Goal: Entertainment & Leisure: Consume media (video, audio)

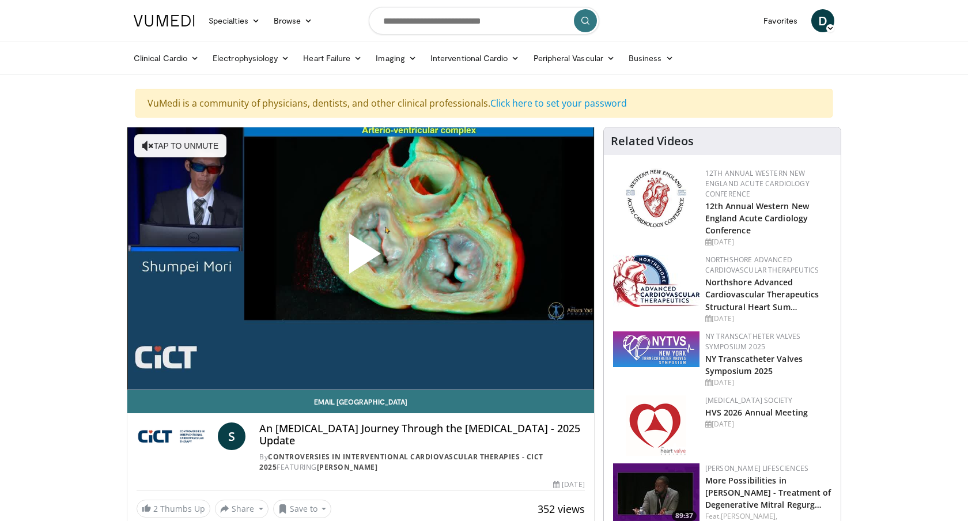
click at [361, 258] on span "Video Player" at bounding box center [361, 258] width 0 height 0
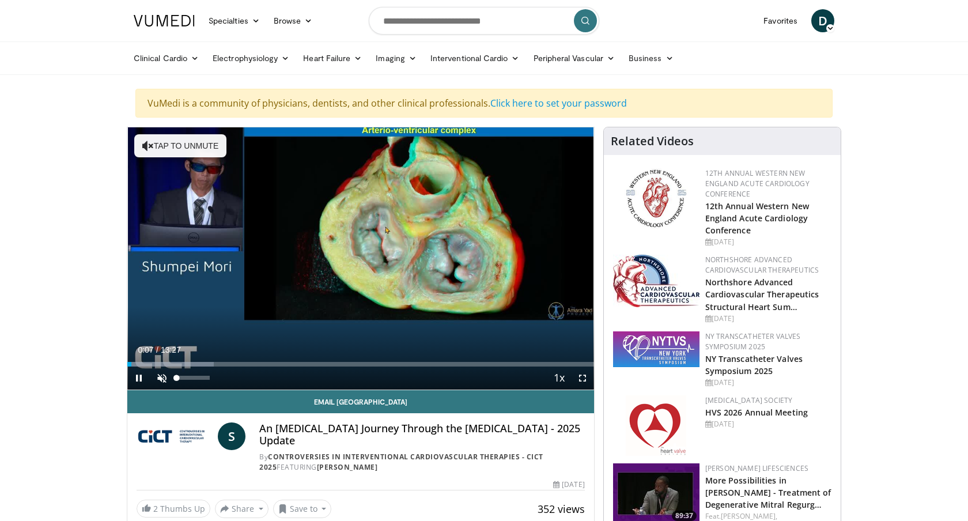
click at [163, 376] on span "Video Player" at bounding box center [161, 377] width 23 height 23
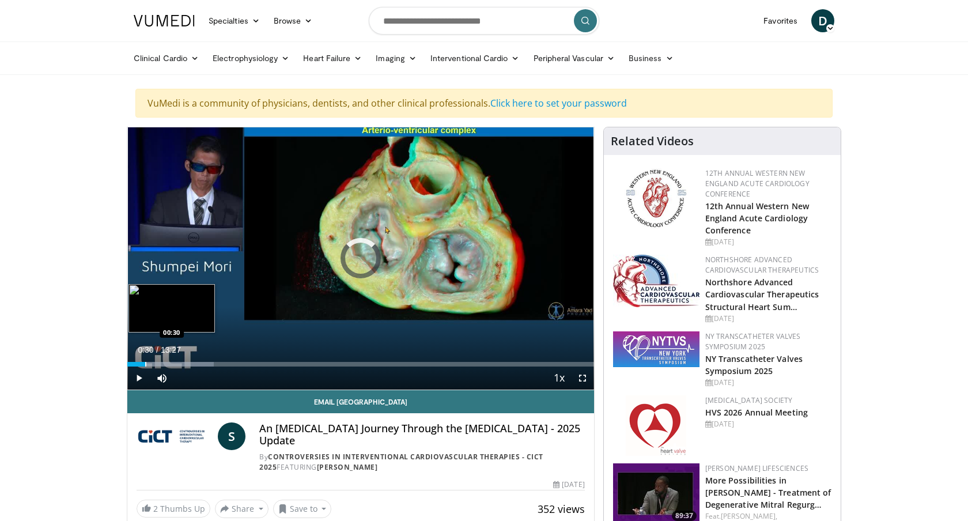
click at [145, 364] on div "Progress Bar" at bounding box center [145, 364] width 1 height 5
click at [165, 362] on div "Progress Bar" at bounding box center [165, 364] width 1 height 5
click at [186, 363] on div "Progress Bar" at bounding box center [186, 364] width 1 height 5
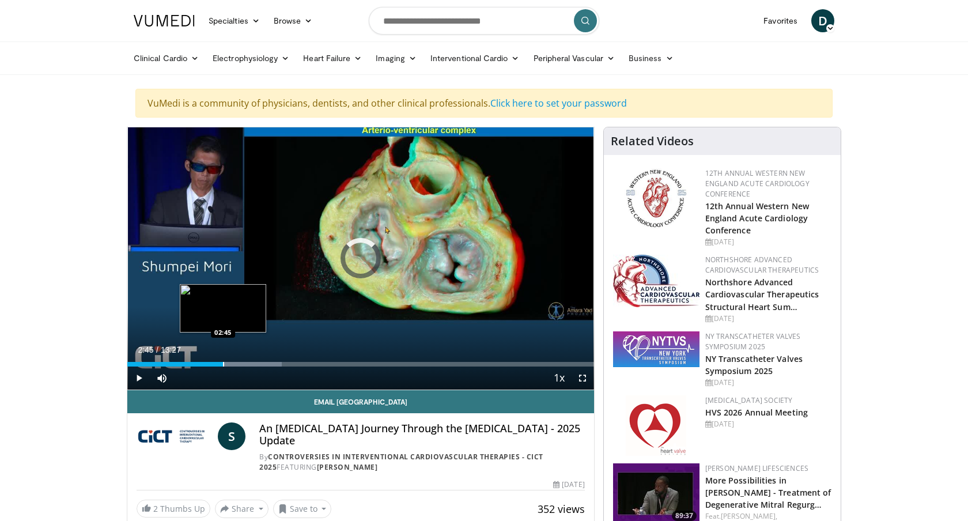
click at [223, 362] on div "Progress Bar" at bounding box center [223, 364] width 1 height 5
click at [258, 362] on div "Progress Bar" at bounding box center [258, 364] width 1 height 5
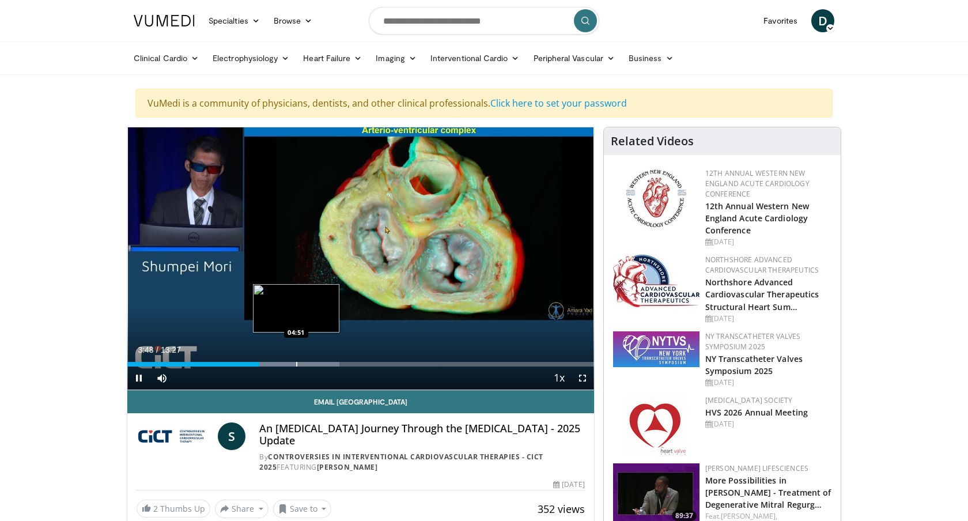
click at [296, 365] on div "Progress Bar" at bounding box center [296, 364] width 1 height 5
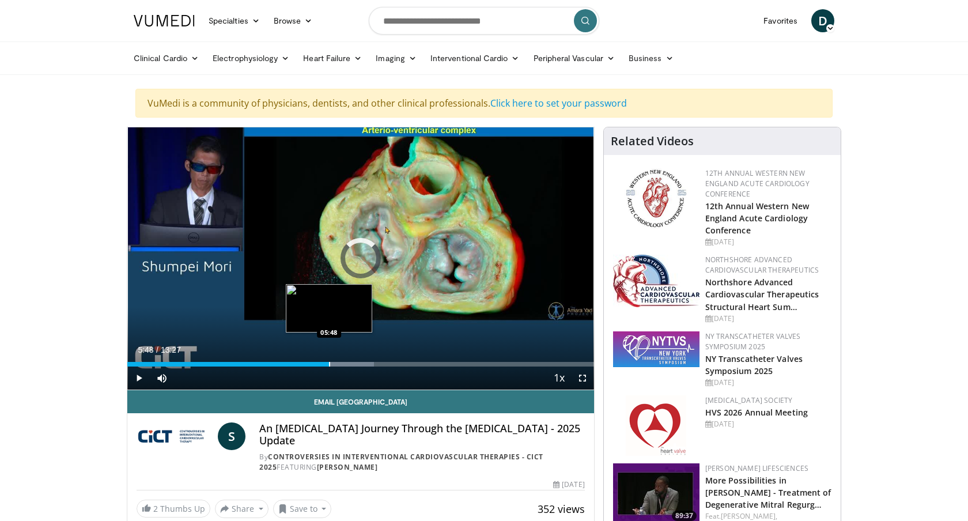
click at [329, 364] on div "Progress Bar" at bounding box center [329, 364] width 1 height 5
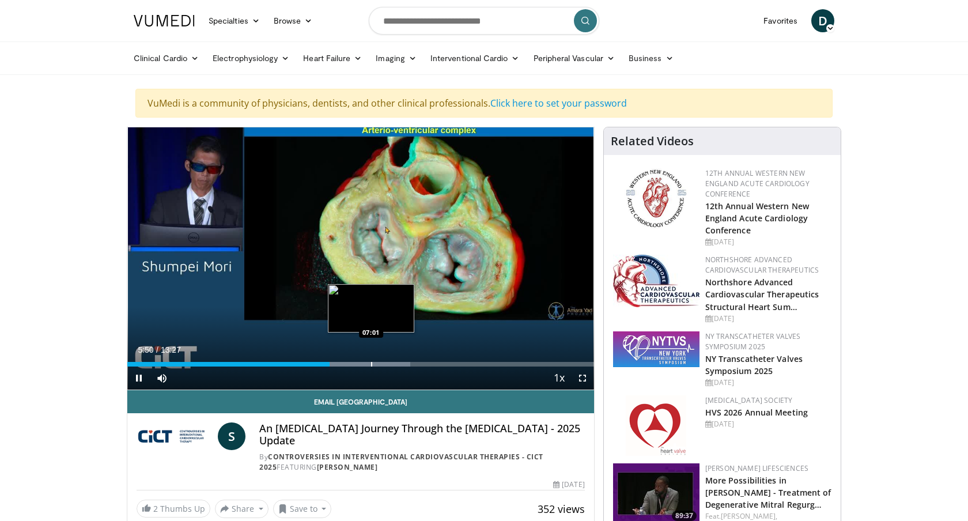
click at [371, 362] on video-js "**********" at bounding box center [360, 258] width 467 height 263
click at [377, 366] on div "Current Time 5:52 / Duration 13:27 Pause Skip Backward Skip Forward Mute 0% Loa…" at bounding box center [360, 377] width 467 height 23
click at [368, 362] on div "Progress Bar" at bounding box center [368, 364] width 1 height 5
click at [403, 363] on div "Progress Bar" at bounding box center [403, 364] width 1 height 5
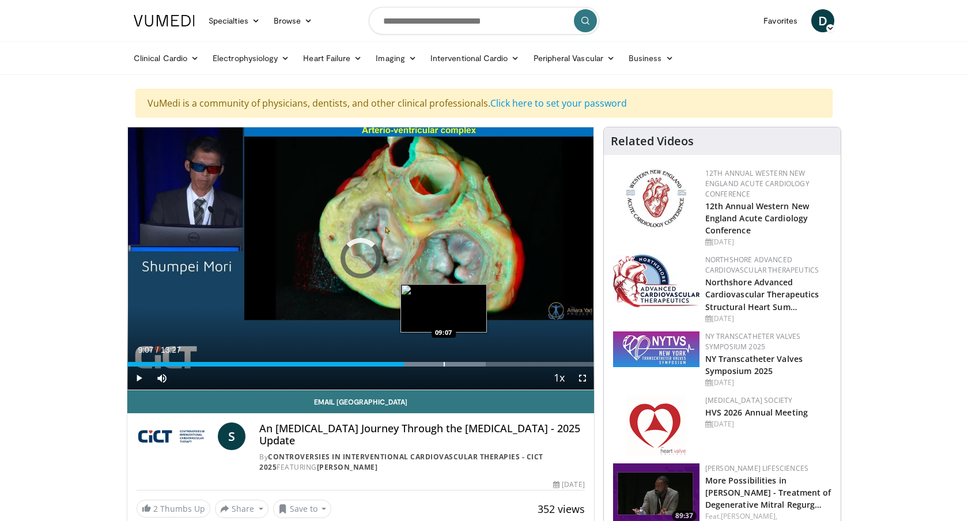
click at [444, 364] on div "Progress Bar" at bounding box center [444, 364] width 1 height 5
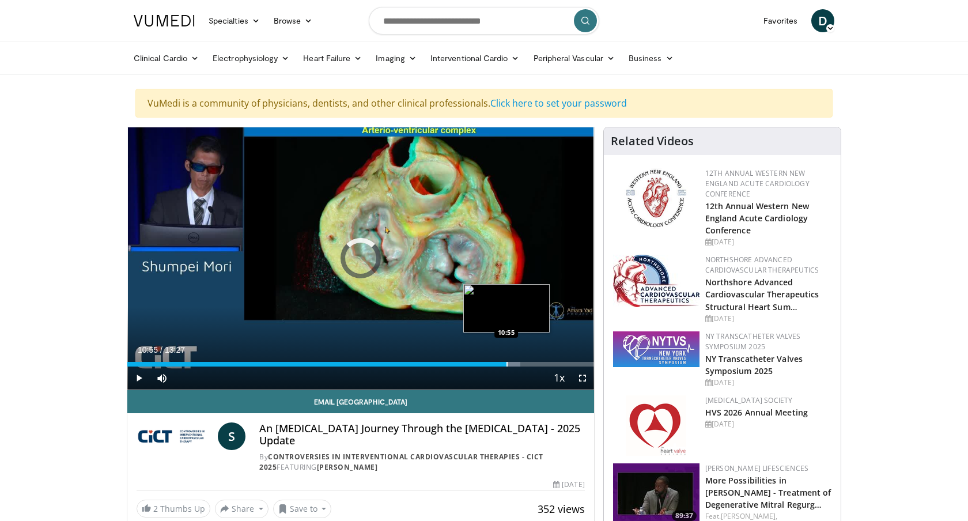
click at [506, 362] on div "Progress Bar" at bounding box center [506, 364] width 1 height 5
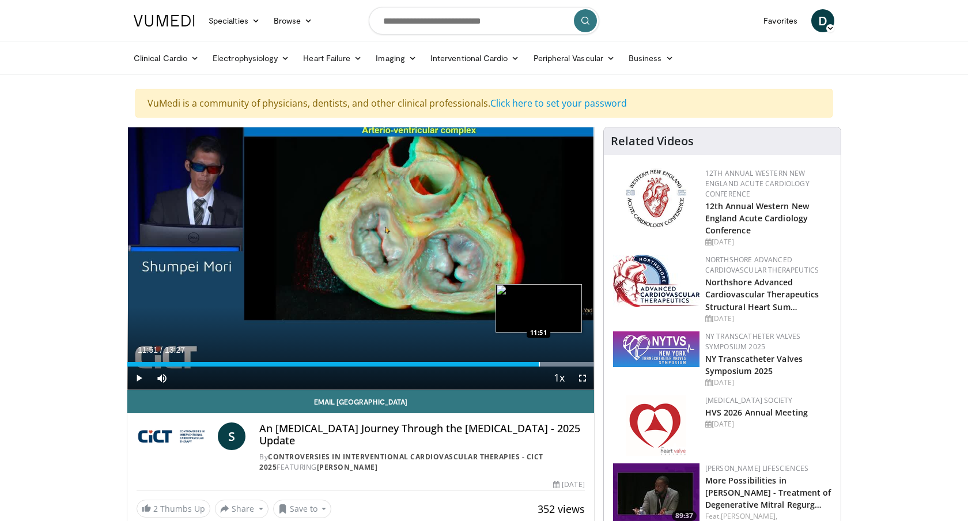
click at [539, 361] on div "Loaded : 99.99% 11:51 11:51" at bounding box center [360, 360] width 467 height 11
click at [509, 363] on div "Progress Bar" at bounding box center [509, 364] width 1 height 5
click at [581, 374] on span "Video Player" at bounding box center [582, 377] width 23 height 23
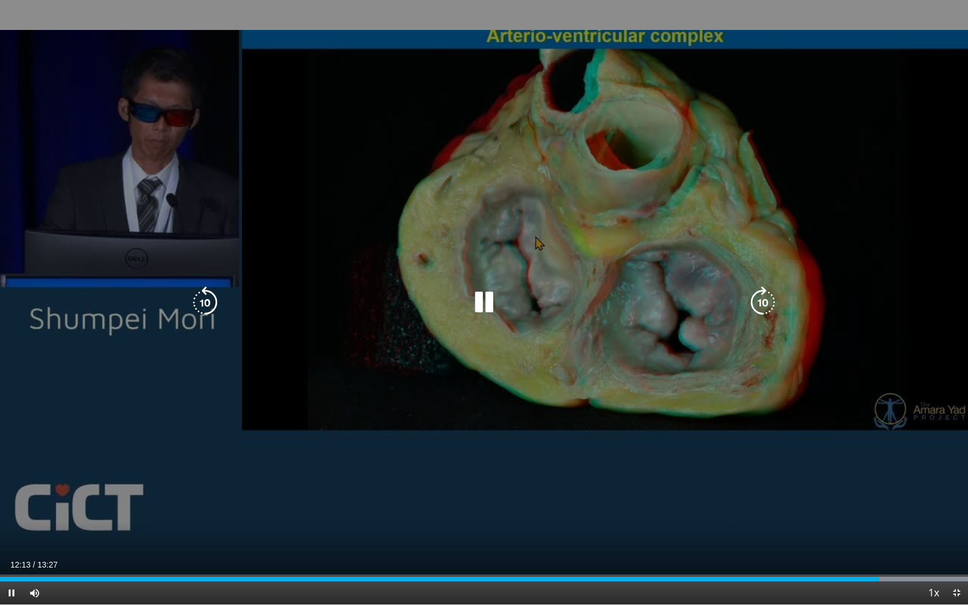
click at [378, 502] on div "10 seconds Tap to unmute" at bounding box center [484, 302] width 968 height 604
click at [474, 303] on icon "Video Player" at bounding box center [484, 302] width 32 height 32
click at [764, 293] on icon "Video Player" at bounding box center [763, 302] width 32 height 32
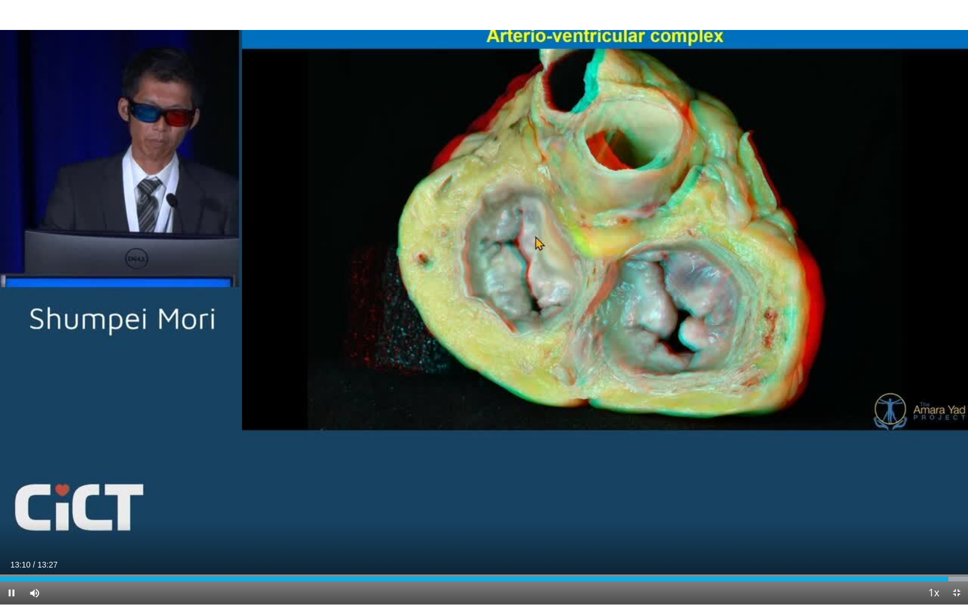
click at [12, 520] on span "Video Player" at bounding box center [11, 592] width 23 height 23
